Goal: Check status: Check status

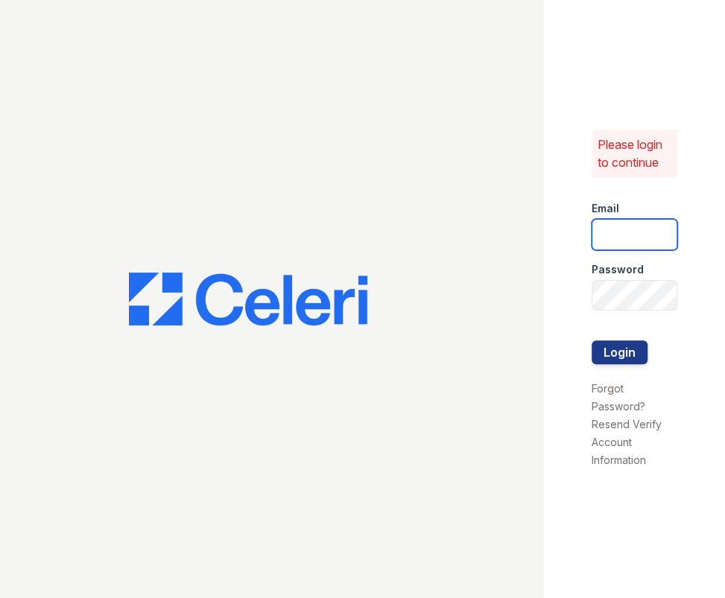
click at [627, 228] on input "email" at bounding box center [635, 234] width 86 height 31
type input "[PERSON_NAME][EMAIL_ADDRESS][DOMAIN_NAME]"
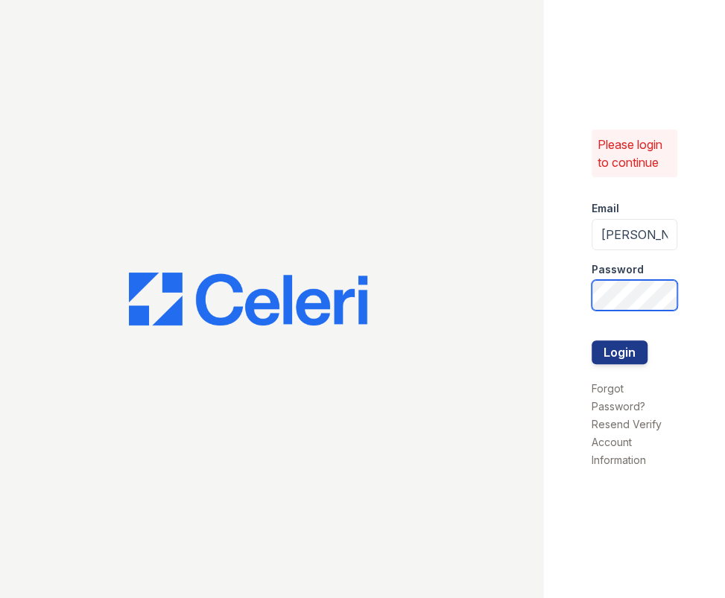
scroll to position [0, 26]
click at [592, 341] on button "Login" at bounding box center [620, 353] width 56 height 24
click at [633, 350] on button "Login" at bounding box center [620, 353] width 56 height 24
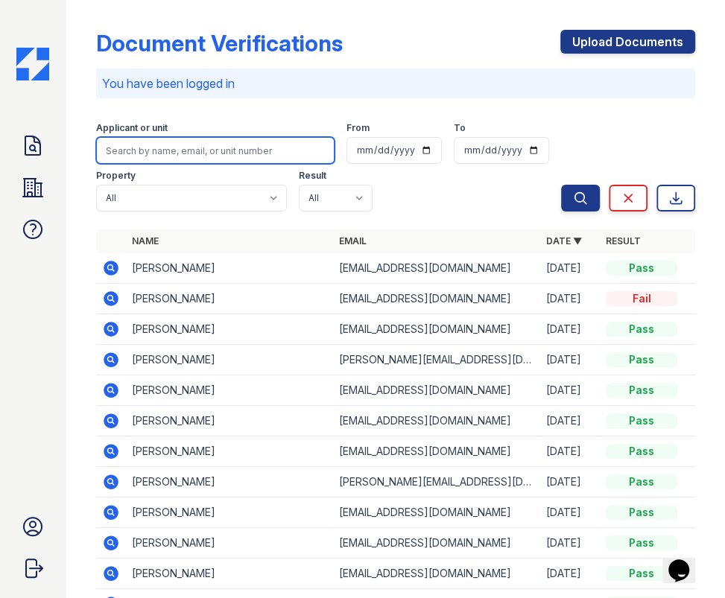
click at [211, 145] on input "search" at bounding box center [215, 150] width 239 height 27
paste input "Daniel Petersen"
type input "[PERSON_NAME]"
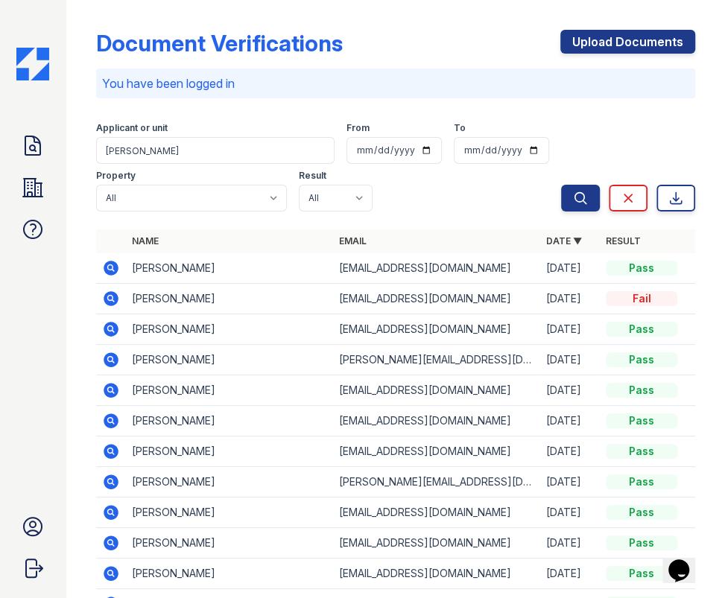
drag, startPoint x: 574, startPoint y: 197, endPoint x: 332, endPoint y: 197, distance: 241.5
click at [575, 197] on icon "submit" at bounding box center [580, 197] width 11 height 11
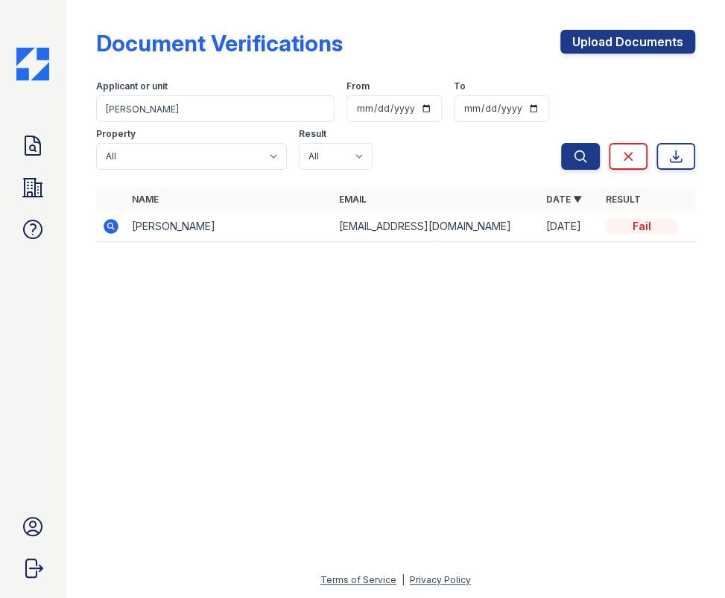
click at [111, 224] on icon at bounding box center [110, 226] width 4 height 4
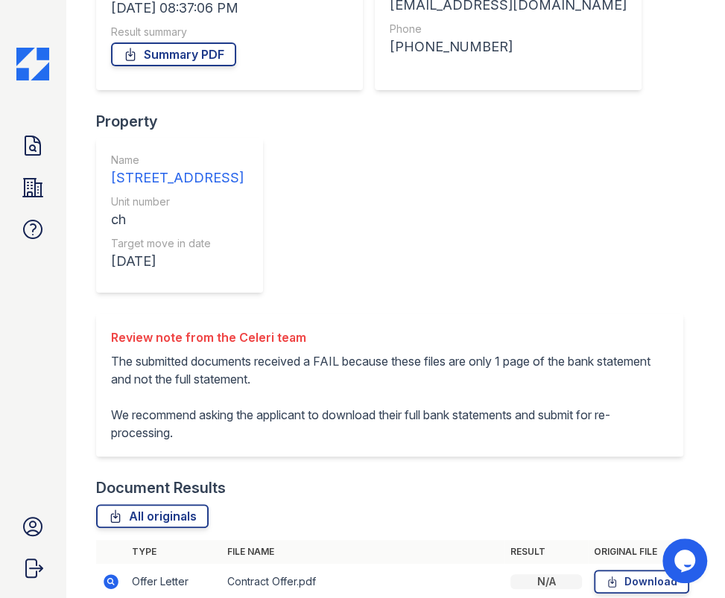
scroll to position [266, 0]
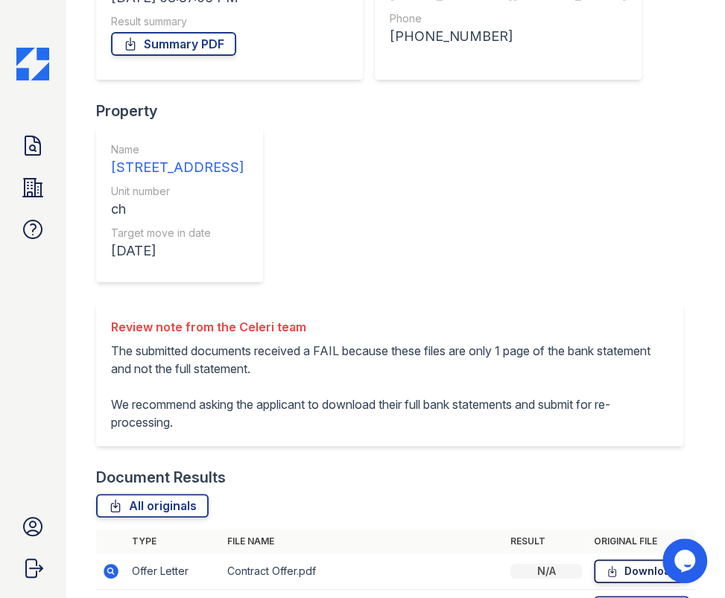
click at [606, 564] on icon at bounding box center [612, 571] width 13 height 15
click at [691, 157] on div "Document Verification 182007 All document verifications Verification Result Fai…" at bounding box center [395, 33] width 659 height 598
click at [606, 598] on icon at bounding box center [612, 608] width 13 height 15
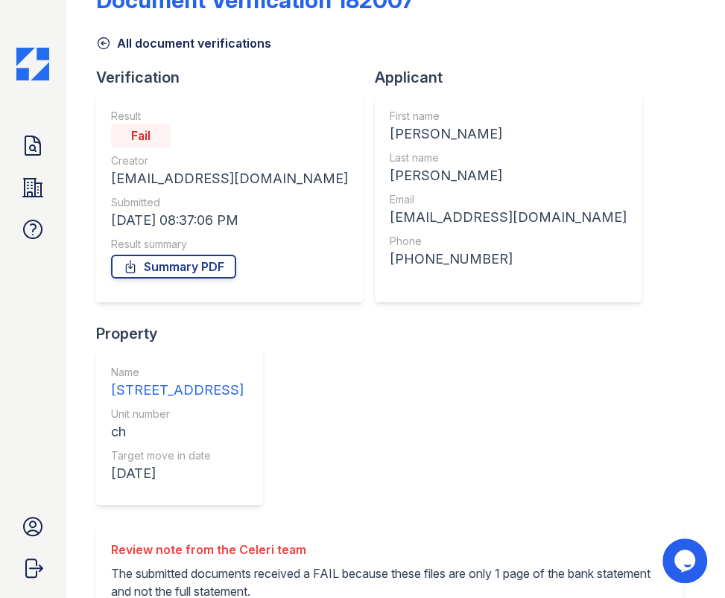
scroll to position [0, 0]
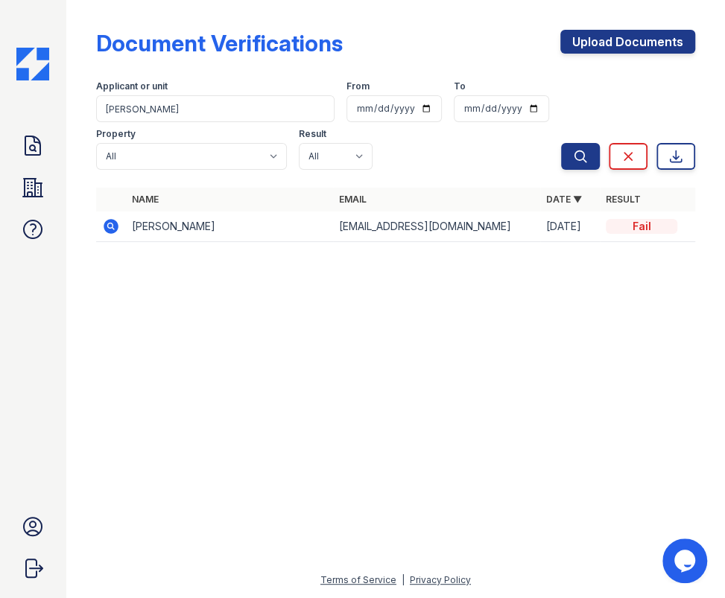
click at [109, 231] on icon at bounding box center [111, 226] width 15 height 15
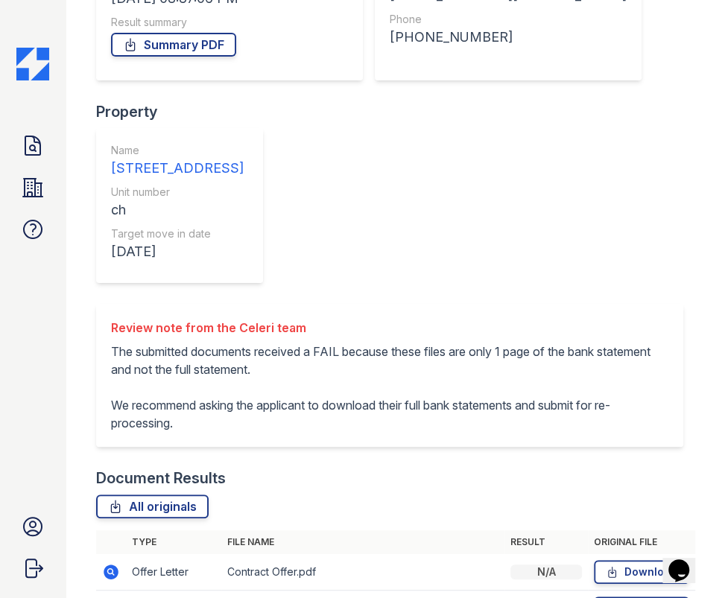
scroll to position [266, 0]
click at [608, 598] on icon at bounding box center [612, 608] width 13 height 15
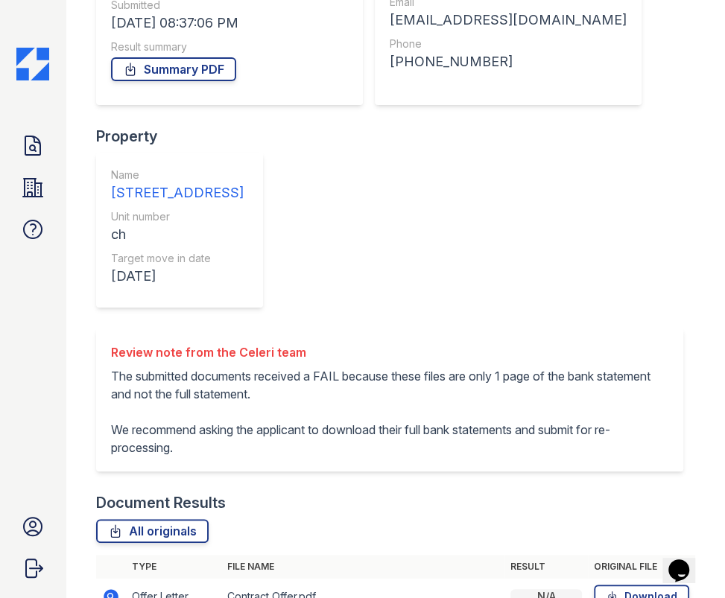
scroll to position [130, 0]
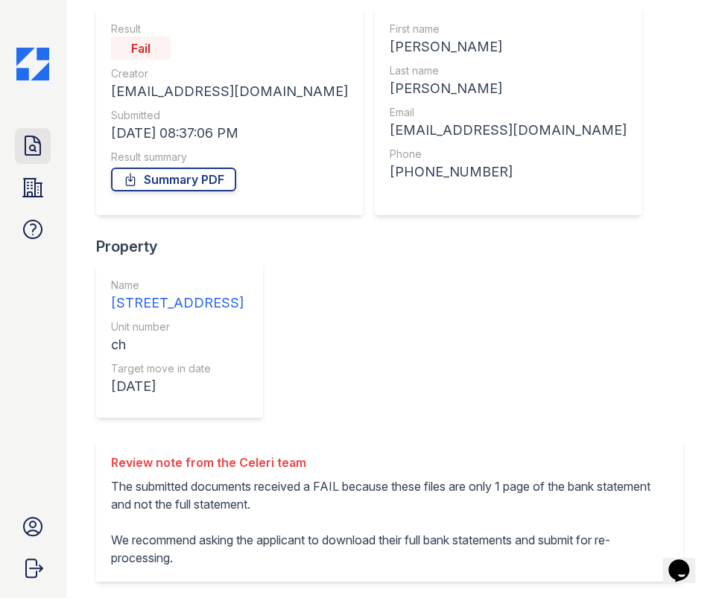
click at [40, 150] on icon at bounding box center [32, 145] width 15 height 19
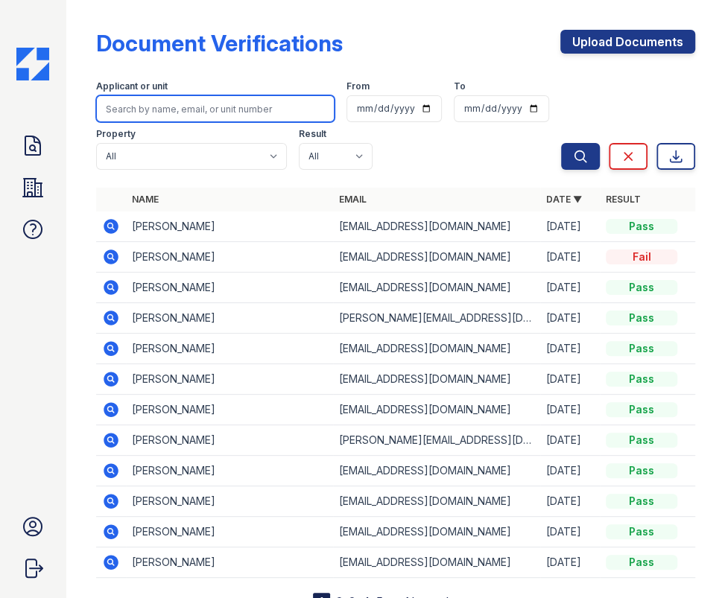
click at [201, 102] on input "search" at bounding box center [215, 108] width 239 height 27
paste input "Jennier Arango"
type input "Jennier Arango"
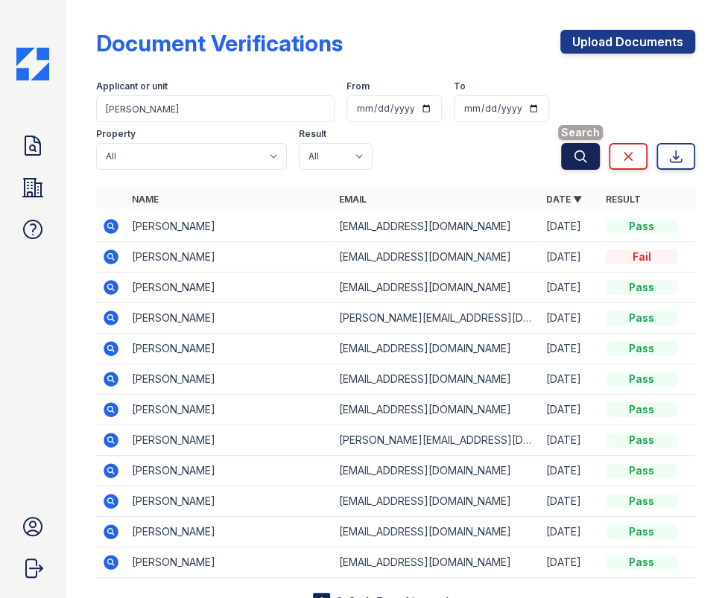
click at [573, 149] on icon "submit" at bounding box center [580, 156] width 15 height 15
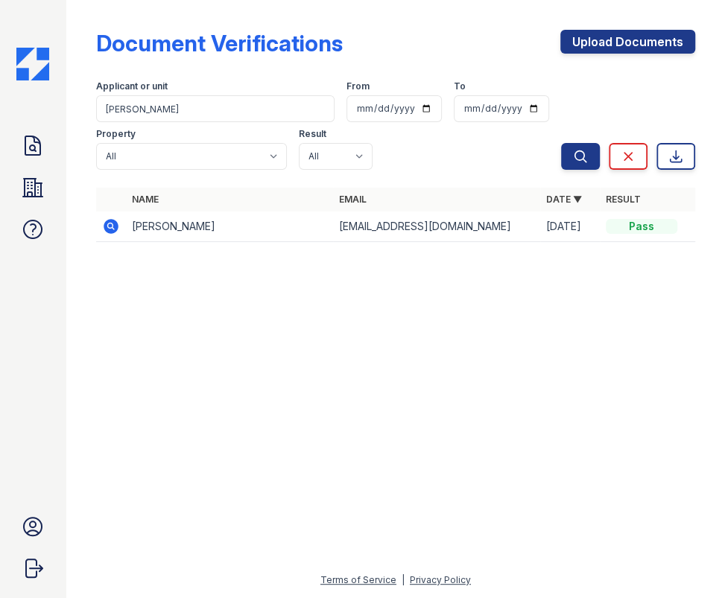
click at [113, 221] on icon at bounding box center [111, 226] width 15 height 15
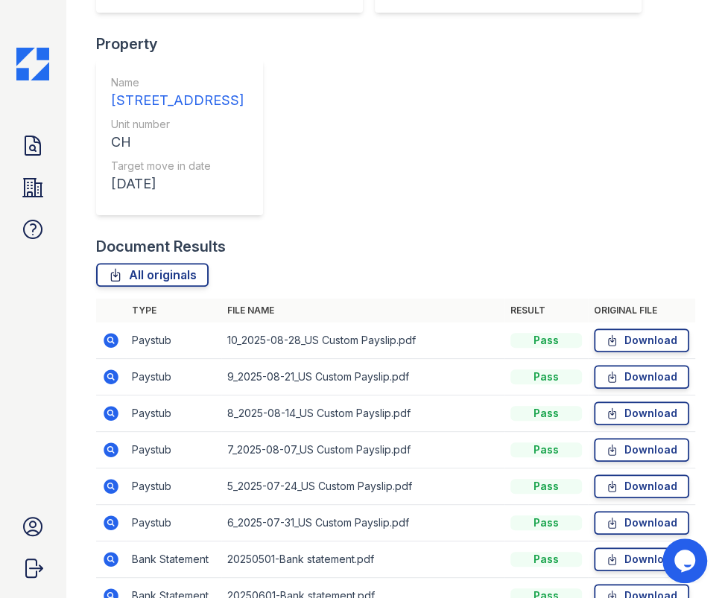
scroll to position [451, 0]
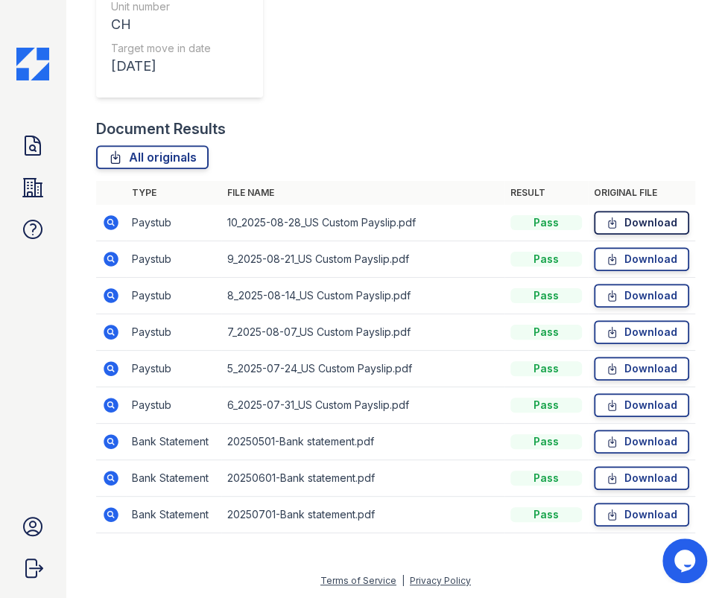
click at [606, 220] on icon at bounding box center [612, 222] width 13 height 15
click at [606, 259] on icon at bounding box center [612, 259] width 13 height 15
click at [606, 295] on icon at bounding box center [612, 295] width 13 height 15
drag, startPoint x: 601, startPoint y: 437, endPoint x: 597, endPoint y: 455, distance: 18.4
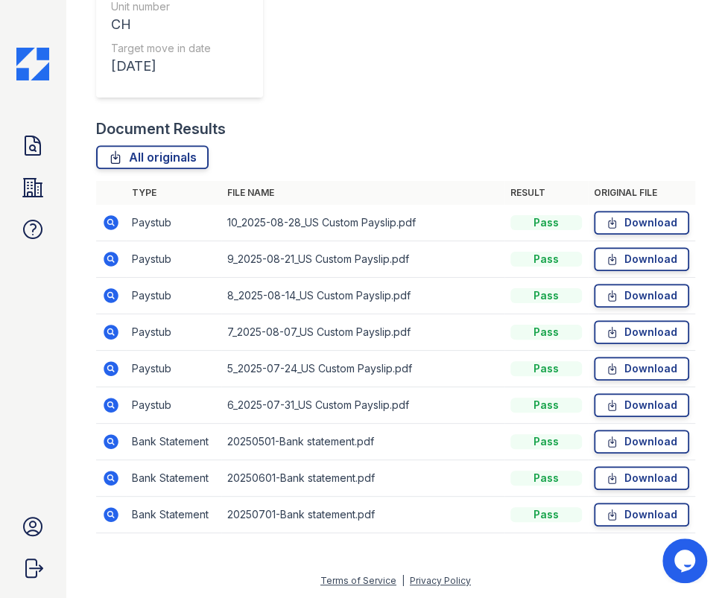
click at [606, 437] on icon at bounding box center [612, 441] width 13 height 15
click at [609, 478] on icon at bounding box center [612, 478] width 7 height 10
click at [606, 511] on icon at bounding box center [612, 515] width 13 height 15
click at [606, 334] on icon at bounding box center [612, 332] width 13 height 15
click at [606, 367] on icon at bounding box center [612, 368] width 13 height 15
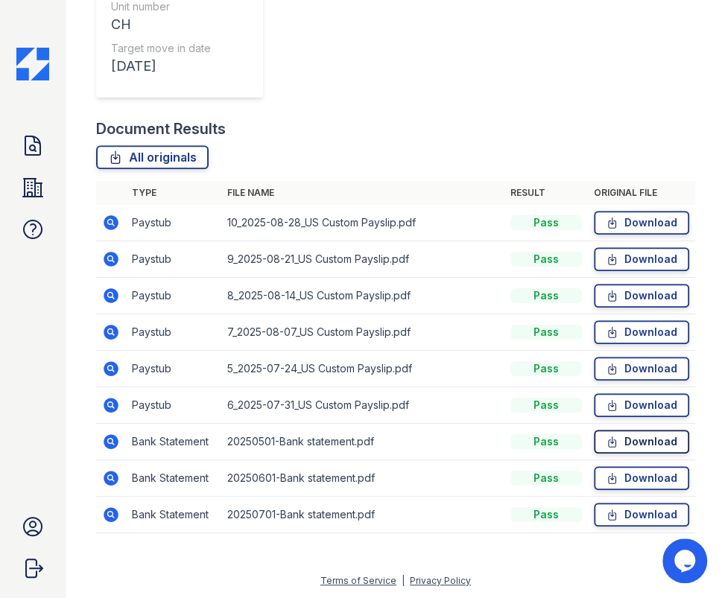
click at [609, 440] on icon at bounding box center [612, 442] width 7 height 10
click at [606, 478] on icon at bounding box center [612, 478] width 13 height 15
click at [606, 510] on icon at bounding box center [612, 515] width 13 height 15
